Goal: Transaction & Acquisition: Purchase product/service

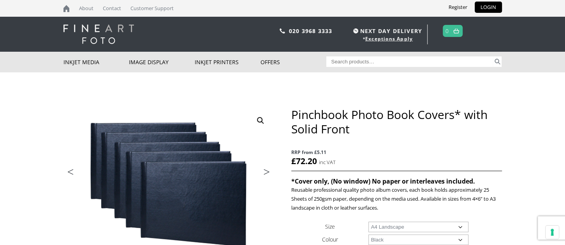
select select "1-book"
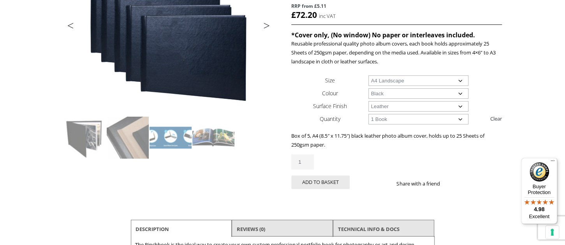
scroll to position [169, 0]
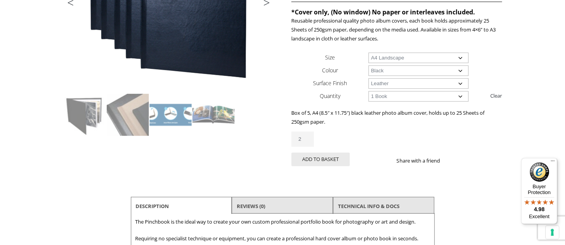
click at [309, 137] on input "2" at bounding box center [302, 139] width 23 height 15
type input "1"
click at [309, 140] on input "1" at bounding box center [302, 139] width 23 height 15
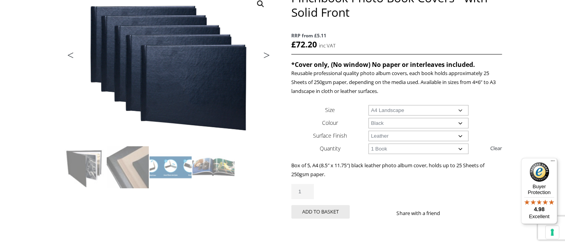
scroll to position [85, 0]
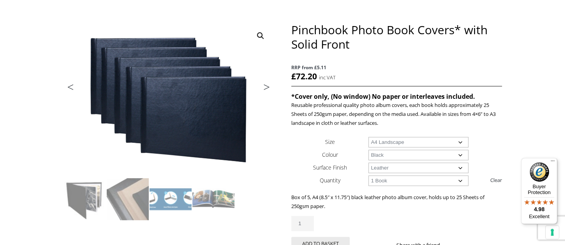
click at [368, 137] on select "Choose an option A4 Landscape" at bounding box center [418, 142] width 100 height 11
click at [459, 141] on select "Choose an option A4 Landscape" at bounding box center [418, 142] width 100 height 11
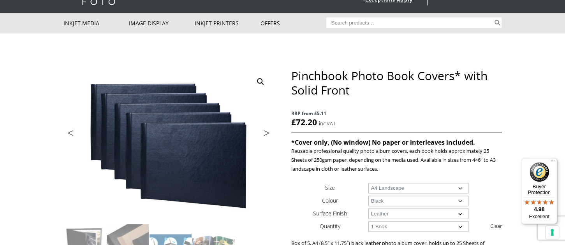
scroll to position [42, 0]
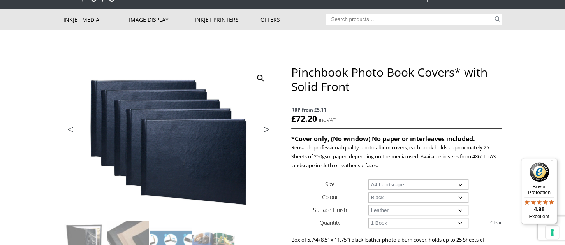
click at [368, 179] on select "Choose an option A4 Landscape" at bounding box center [418, 184] width 100 height 11
select select
select select "1-book"
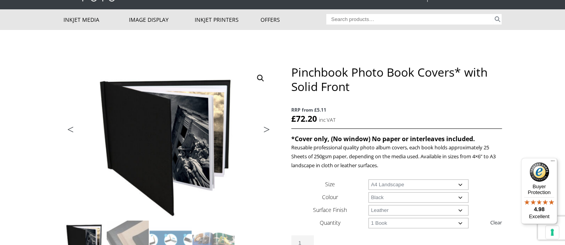
click at [368, 179] on select "Choose an option A4 Landscape" at bounding box center [418, 184] width 100 height 11
select select "a4-landscape"
select select "1-book"
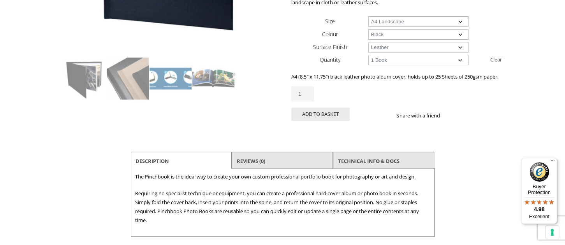
scroll to position [212, 0]
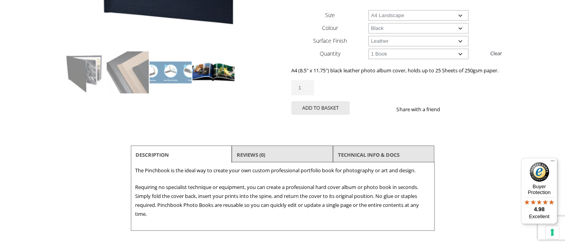
click at [217, 72] on img at bounding box center [213, 72] width 42 height 42
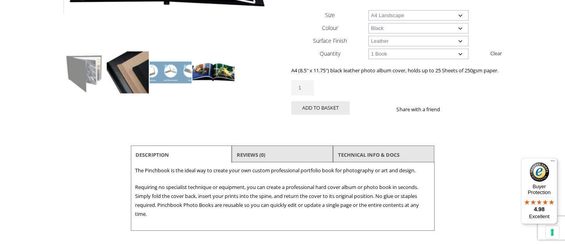
click at [130, 76] on img at bounding box center [128, 72] width 42 height 42
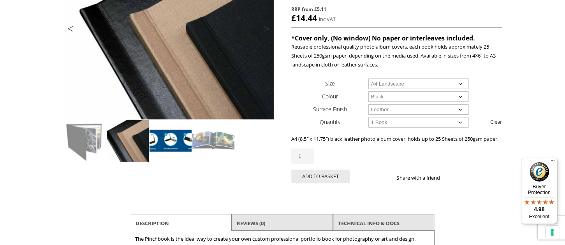
scroll to position [127, 0]
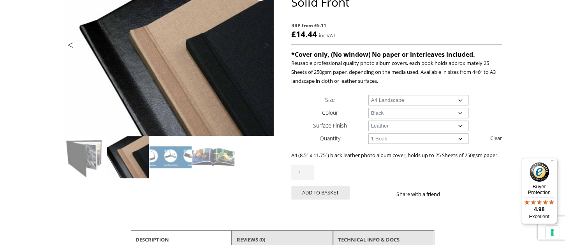
click at [368, 121] on select "Choose an option Leather" at bounding box center [418, 126] width 100 height 11
select select
select select "1-book"
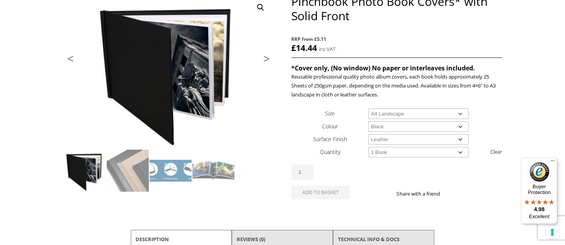
scroll to position [85, 0]
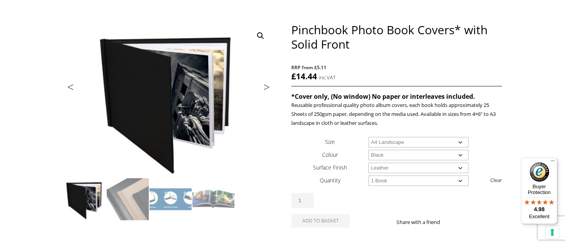
click at [368, 163] on select "Choose an option Leather" at bounding box center [418, 168] width 100 height 11
click at [395, 165] on select "Choose an option Leather" at bounding box center [418, 168] width 100 height 11
click at [368, 163] on select "Choose an option Leather" at bounding box center [418, 168] width 100 height 11
select select "leather"
select select "1-book"
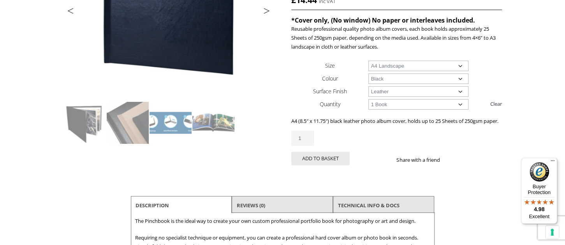
scroll to position [169, 0]
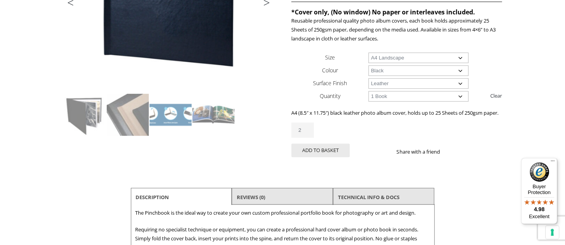
type input "2"
click at [309, 135] on input "2" at bounding box center [302, 130] width 23 height 15
click at [328, 154] on button "Add to basket" at bounding box center [320, 151] width 58 height 14
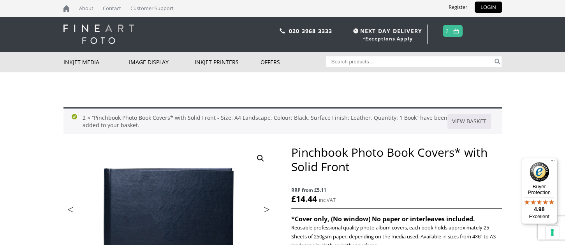
click at [449, 26] on span "2" at bounding box center [452, 31] width 20 height 12
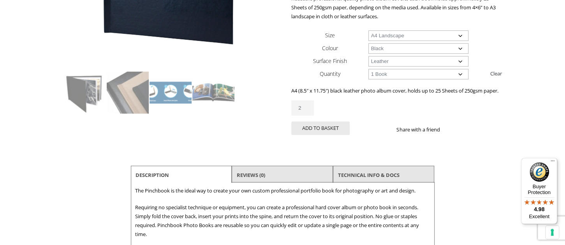
scroll to position [257, 0]
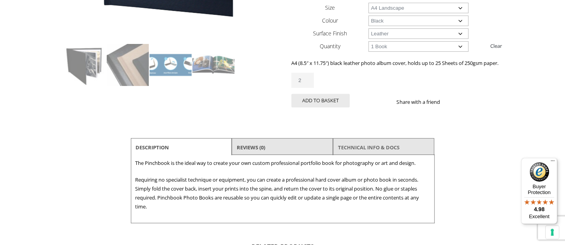
click at [363, 154] on link "TECHNICAL INFO & DOCS" at bounding box center [368, 147] width 61 height 14
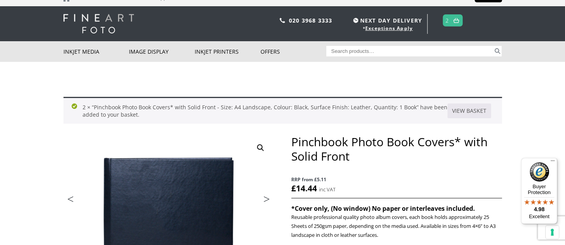
scroll to position [3, 0]
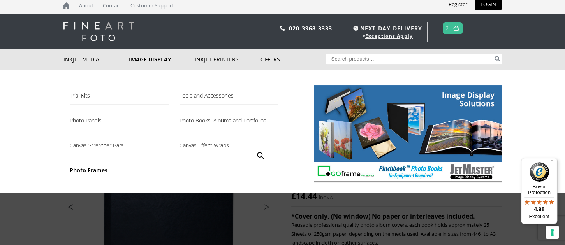
click at [96, 171] on link "Photo Frames" at bounding box center [119, 172] width 98 height 13
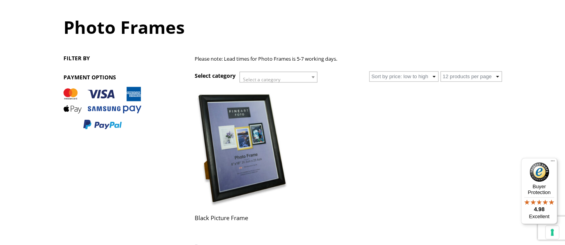
scroll to position [84, 0]
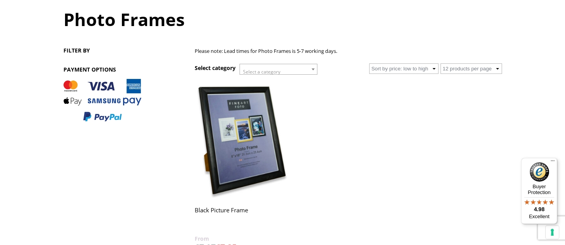
click at [369, 63] on select "Sort by latest Sort by price: low to high Sort by price: high to low" at bounding box center [403, 68] width 69 height 11
select select "price-desc"
click option "Sort by price: high to low" at bounding box center [0, 0] width 0 height 0
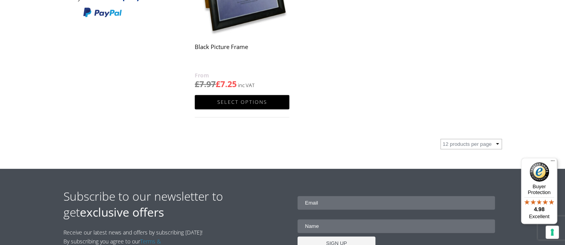
scroll to position [212, 0]
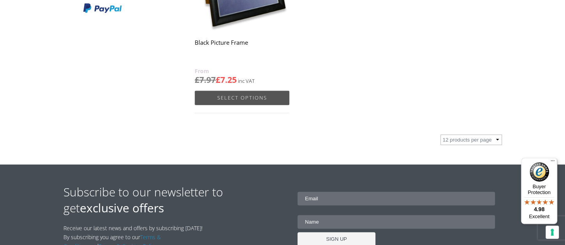
click at [256, 99] on link "Select options" at bounding box center [242, 98] width 94 height 14
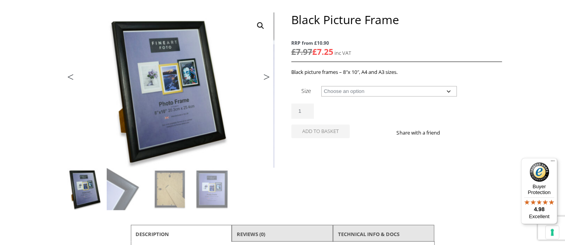
scroll to position [84, 0]
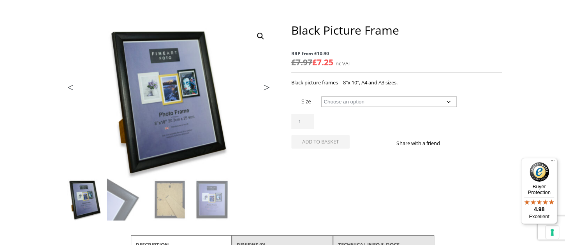
click at [321, 97] on select "Choose an option 8" x 10" Frame A4 Frame A3 Frame" at bounding box center [388, 102] width 135 height 11
select select "a4-frame"
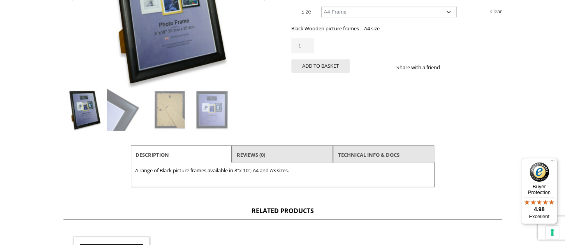
scroll to position [212, 0]
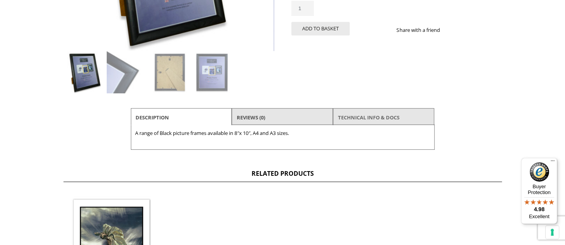
click at [367, 116] on link "TECHNICAL INFO & DOCS" at bounding box center [368, 118] width 61 height 14
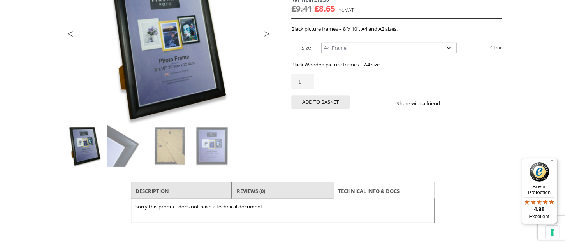
scroll to position [0, 0]
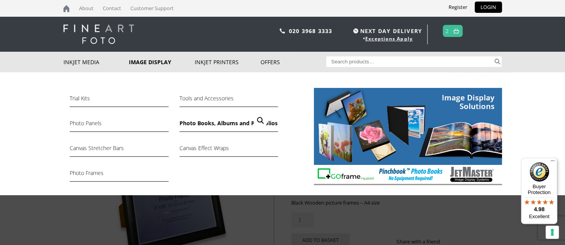
click at [201, 122] on link "Photo Books, Albums and Portfolios" at bounding box center [228, 125] width 98 height 13
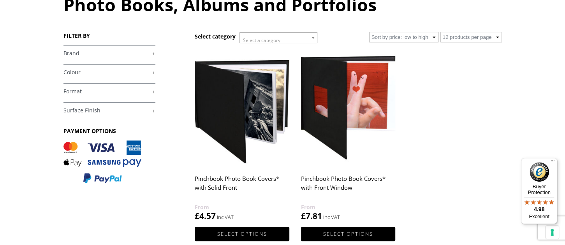
scroll to position [84, 0]
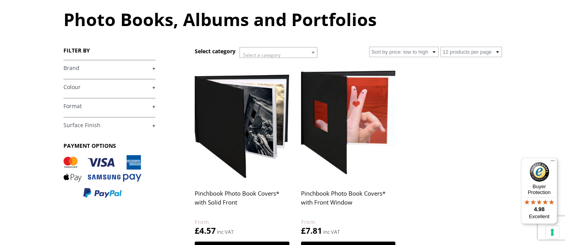
click at [153, 68] on link "+" at bounding box center [109, 68] width 92 height 7
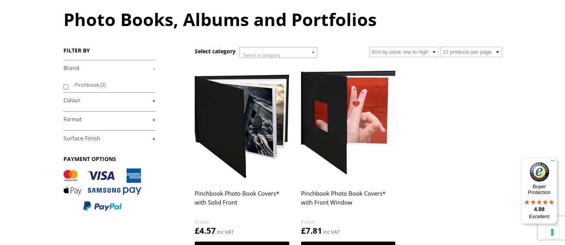
click at [155, 100] on link "+" at bounding box center [109, 100] width 92 height 7
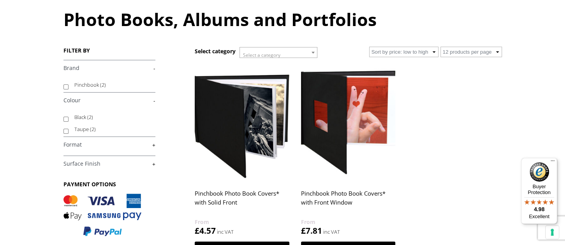
click at [154, 144] on link "+" at bounding box center [109, 144] width 92 height 7
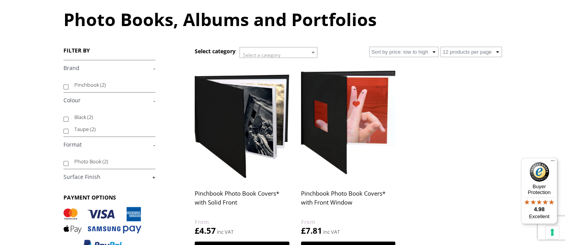
click at [153, 176] on link "+" at bounding box center [109, 177] width 92 height 7
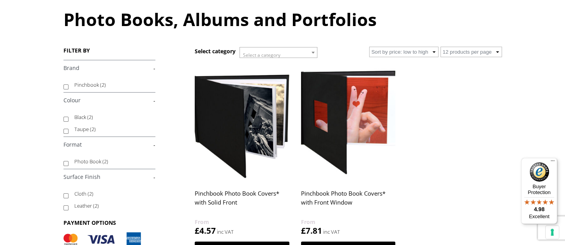
click at [91, 194] on span "(2)" at bounding box center [91, 193] width 6 height 7
click at [68, 194] on input "Cloth (2)" at bounding box center [65, 195] width 5 height 5
checkbox input "true"
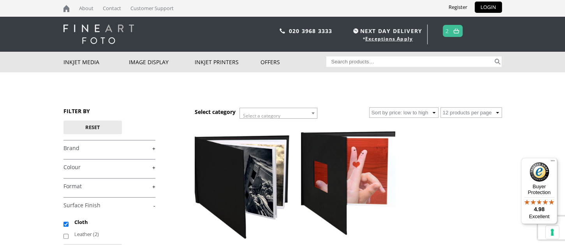
click at [67, 130] on button "Reset" at bounding box center [92, 128] width 58 height 14
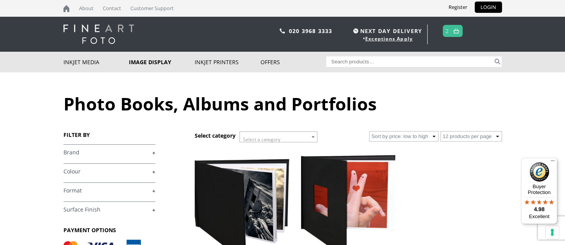
click at [449, 32] on link "2" at bounding box center [447, 30] width 4 height 11
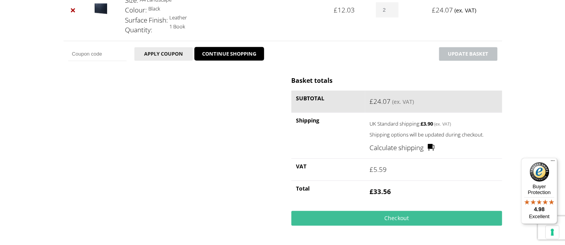
scroll to position [212, 0]
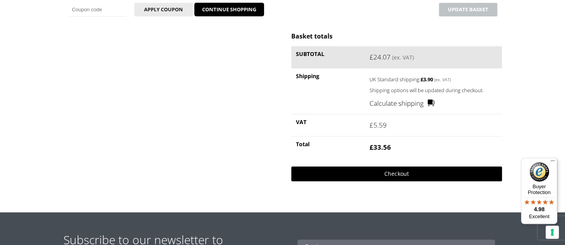
click at [391, 170] on link "Checkout" at bounding box center [396, 174] width 210 height 15
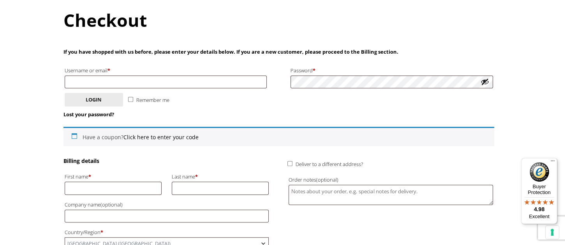
scroll to position [84, 0]
click at [100, 184] on input "First name *" at bounding box center [113, 187] width 97 height 13
type input "Phil"
click at [198, 187] on input "Last name *" at bounding box center [220, 187] width 97 height 13
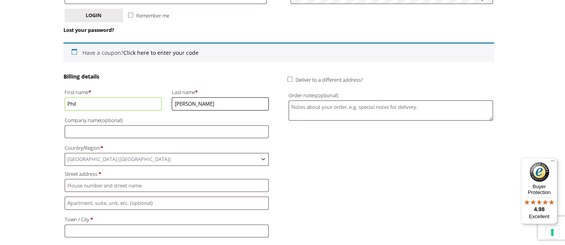
scroll to position [169, 0]
type input "Bennett"
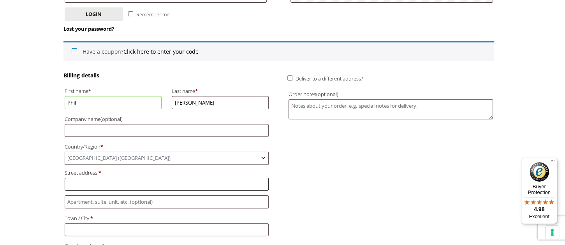
click at [91, 181] on input "Street address *" at bounding box center [167, 184] width 204 height 13
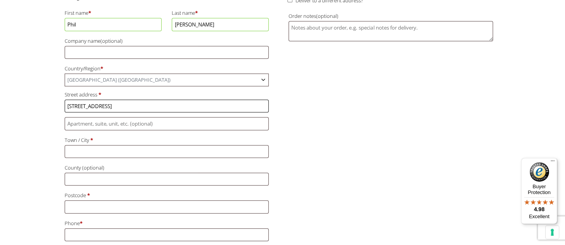
scroll to position [254, 0]
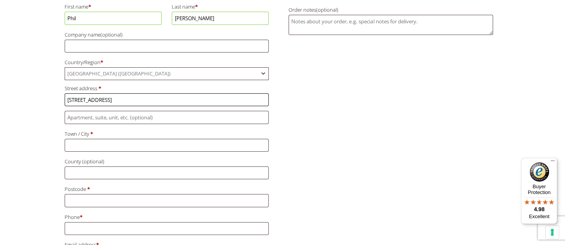
type input "6 Stepney Road"
click at [94, 143] on input "Town / City *" at bounding box center [167, 145] width 204 height 13
type input "Scarborough"
click at [88, 194] on input "Postcode *" at bounding box center [167, 200] width 204 height 13
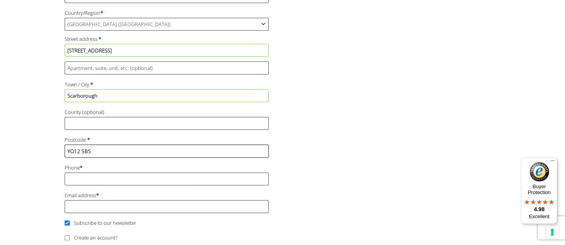
scroll to position [339, 0]
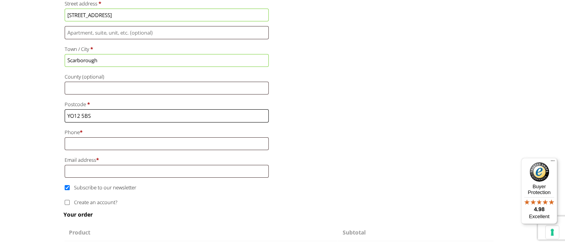
type input "YO12 5BS"
click at [72, 140] on input "Phone *" at bounding box center [167, 143] width 204 height 13
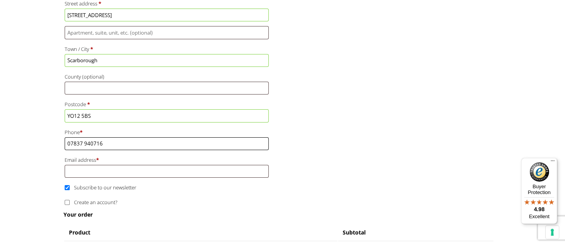
type input "07837 940716"
click at [75, 169] on input "Email address *" at bounding box center [167, 171] width 204 height 13
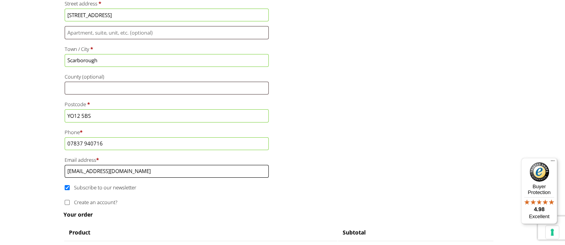
type input "28pbennett@gmail.com"
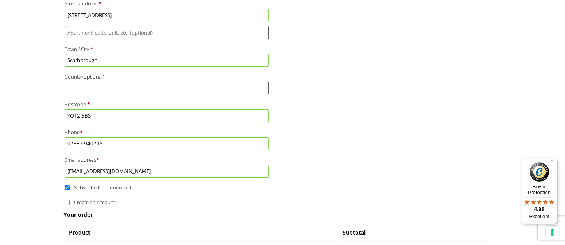
click at [154, 200] on p "Create an account?" at bounding box center [166, 202] width 207 height 12
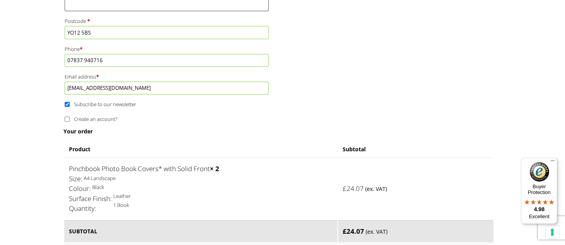
scroll to position [423, 0]
click at [70, 102] on input "Subscribe to our newsletter" at bounding box center [67, 102] width 5 height 5
checkbox input "false"
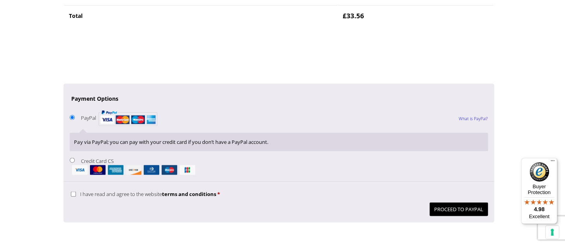
scroll to position [720, 0]
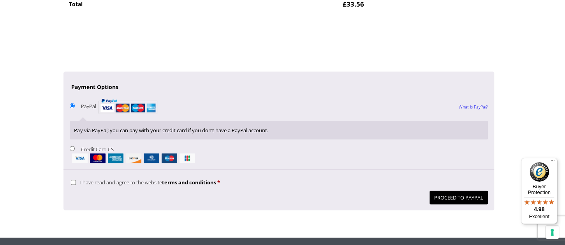
click at [70, 146] on input "Credit Card CS" at bounding box center [72, 148] width 5 height 5
radio input "true"
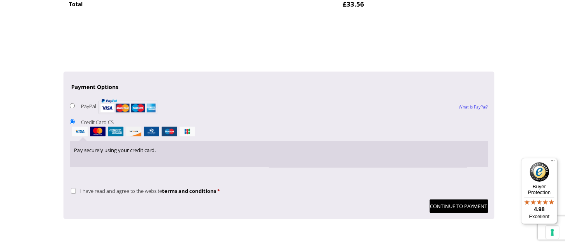
click at [72, 188] on input "I have read and agree to the website terms and conditions *" at bounding box center [73, 190] width 5 height 5
checkbox input "true"
click at [456, 202] on button "Continue to Payment" at bounding box center [458, 206] width 58 height 14
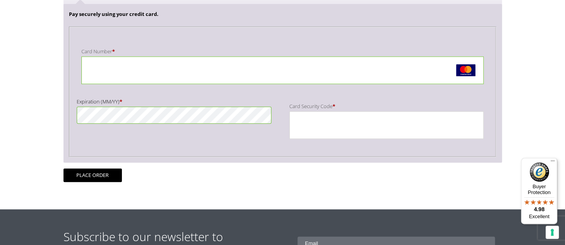
scroll to position [212, 0]
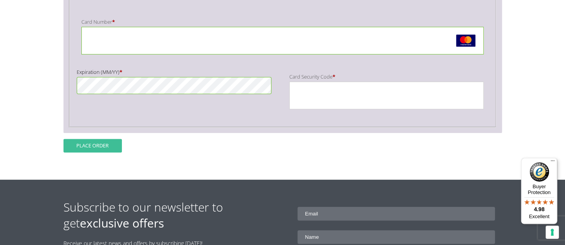
click at [108, 144] on button "Place order" at bounding box center [92, 146] width 58 height 14
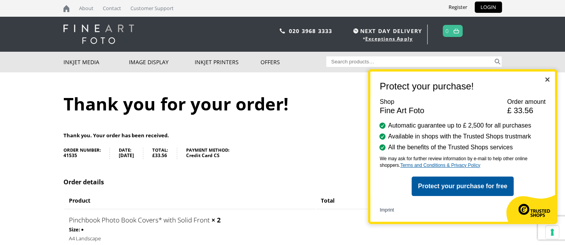
click at [547, 80] on img "Close" at bounding box center [547, 79] width 4 height 4
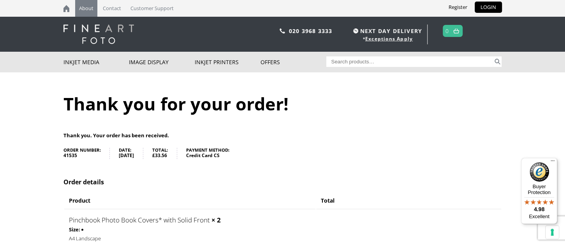
click at [85, 9] on link "About" at bounding box center [86, 8] width 22 height 17
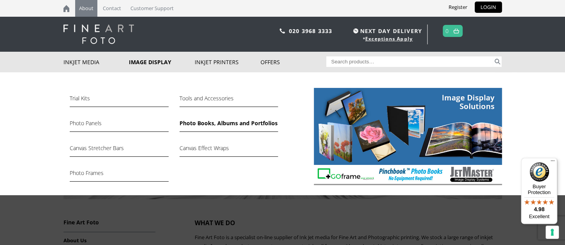
click at [195, 123] on link "Photo Books, Albums and Portfolios" at bounding box center [228, 125] width 98 height 13
